Goal: Navigation & Orientation: Understand site structure

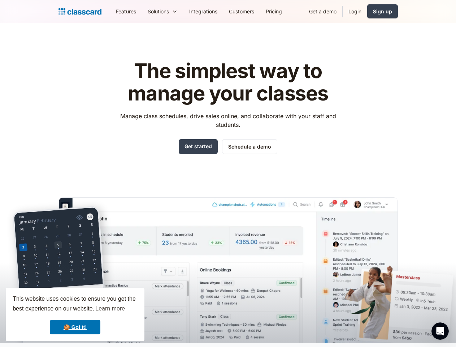
click at [228, 173] on div "The simplest way to manage your classes Manage class schedules, drive sales onl…" at bounding box center [228, 195] width 339 height 294
click at [75, 314] on div "This website uses cookies to ensure you get the best experience on our website.…" at bounding box center [75, 313] width 139 height 53
click at [254, 11] on nav "Features Resources Blog The latest industry news, updates and info. Customer st…" at bounding box center [254, 11] width 288 height 16
click at [142, 11] on div "Solutions Sports academy Swim school Dance studio Gymnastics Music school Marti…" at bounding box center [163, 11] width 42 height 16
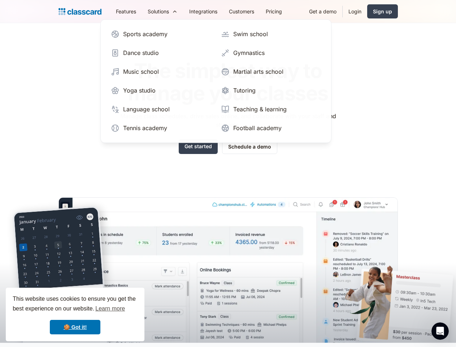
click at [440, 331] on icon "Open Intercom Messenger" at bounding box center [440, 331] width 12 height 12
